Goal: Information Seeking & Learning: Learn about a topic

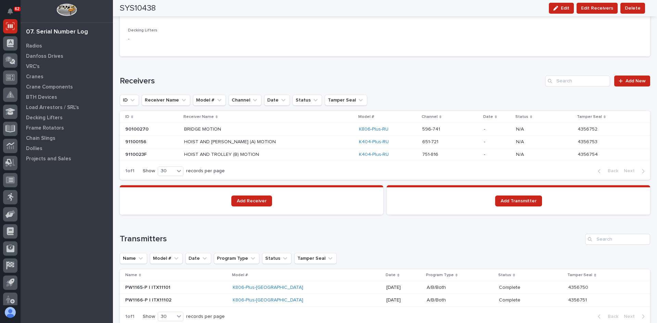
scroll to position [472, 0]
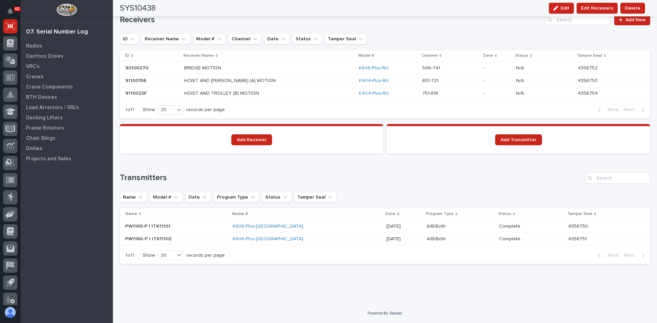
click at [227, 226] on p at bounding box center [176, 227] width 102 height 6
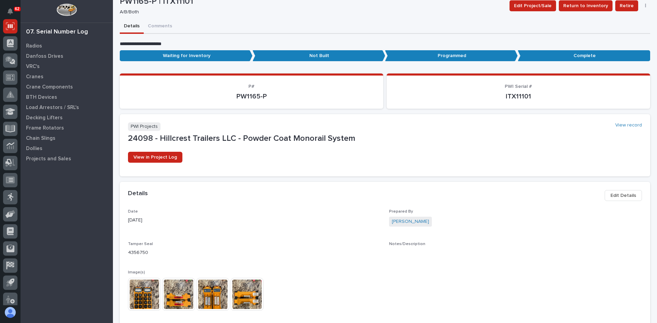
scroll to position [34, 0]
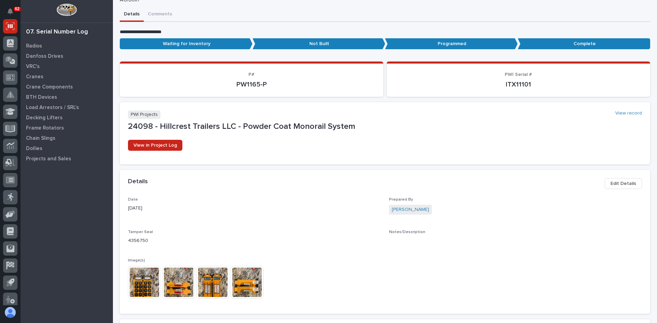
click at [148, 288] on img at bounding box center [144, 282] width 33 height 33
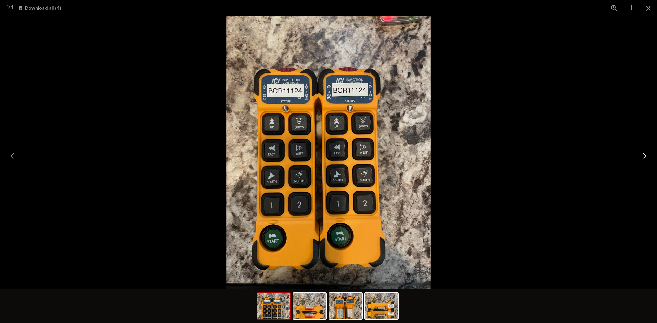
click at [642, 156] on button "Next slide" at bounding box center [643, 155] width 14 height 13
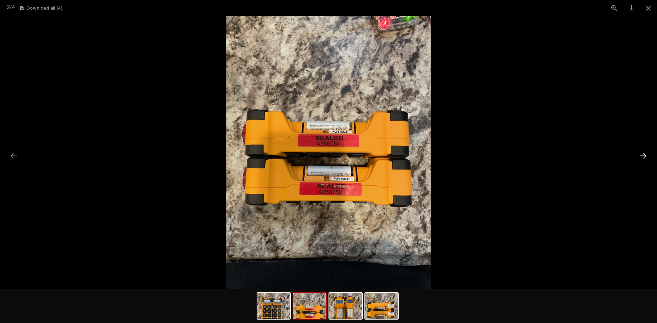
click at [642, 156] on button "Next slide" at bounding box center [643, 155] width 14 height 13
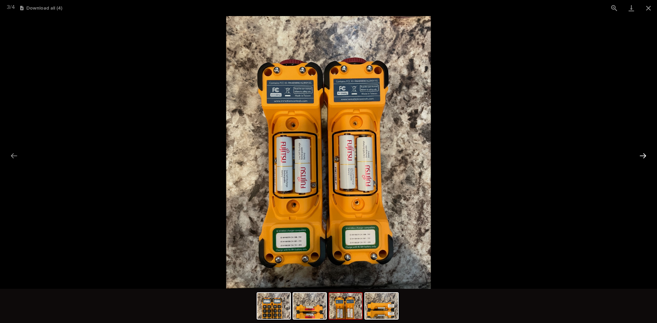
click at [642, 156] on button "Next slide" at bounding box center [643, 155] width 14 height 13
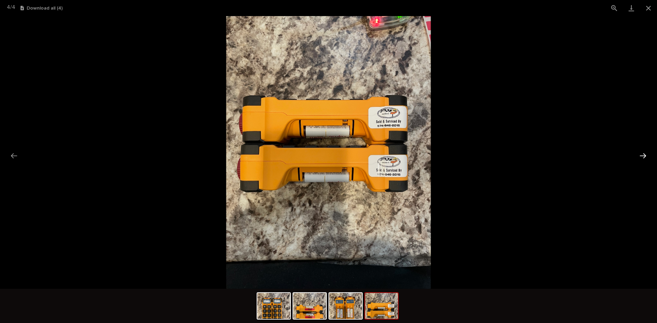
click at [642, 156] on button "Next slide" at bounding box center [643, 155] width 14 height 13
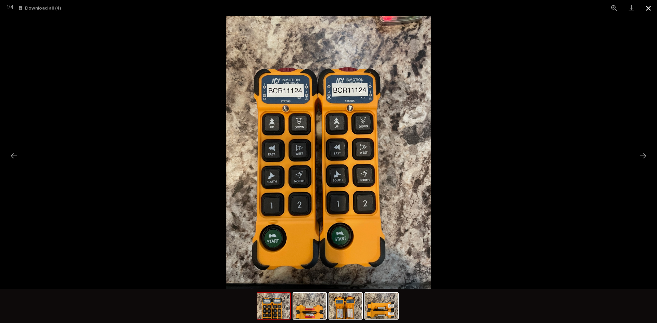
click at [647, 8] on button "Close gallery" at bounding box center [648, 8] width 17 height 16
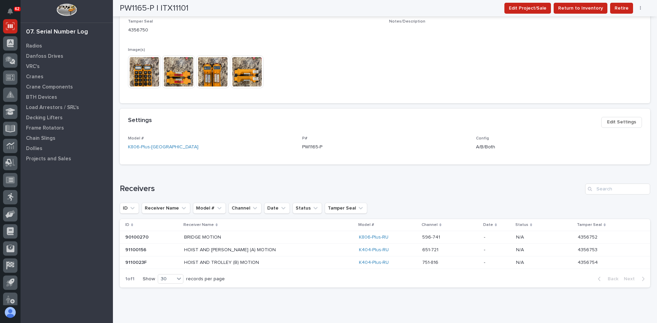
scroll to position [234, 0]
